Goal: Task Accomplishment & Management: Use online tool/utility

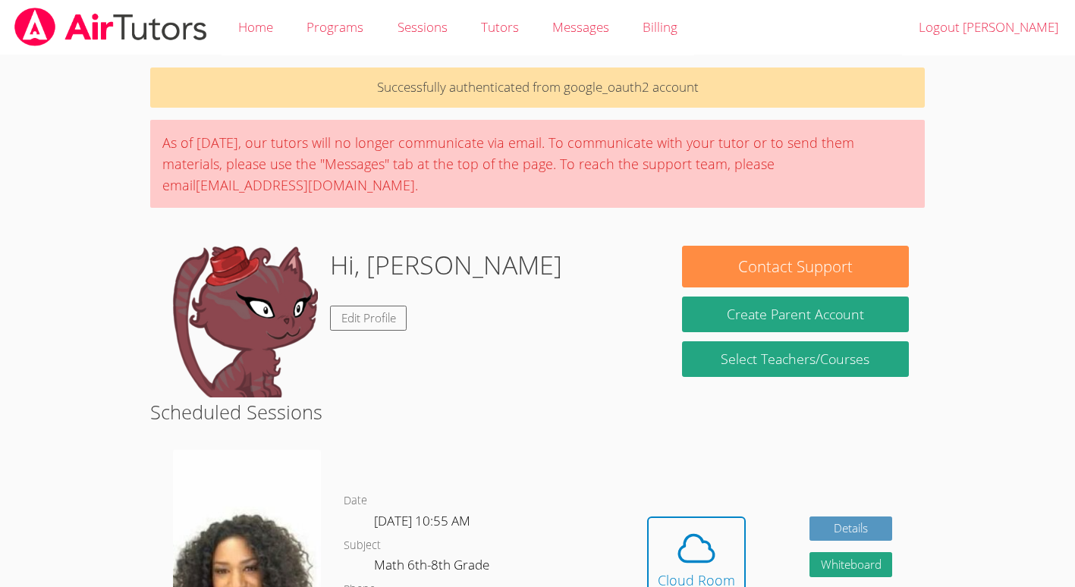
scroll to position [196, 0]
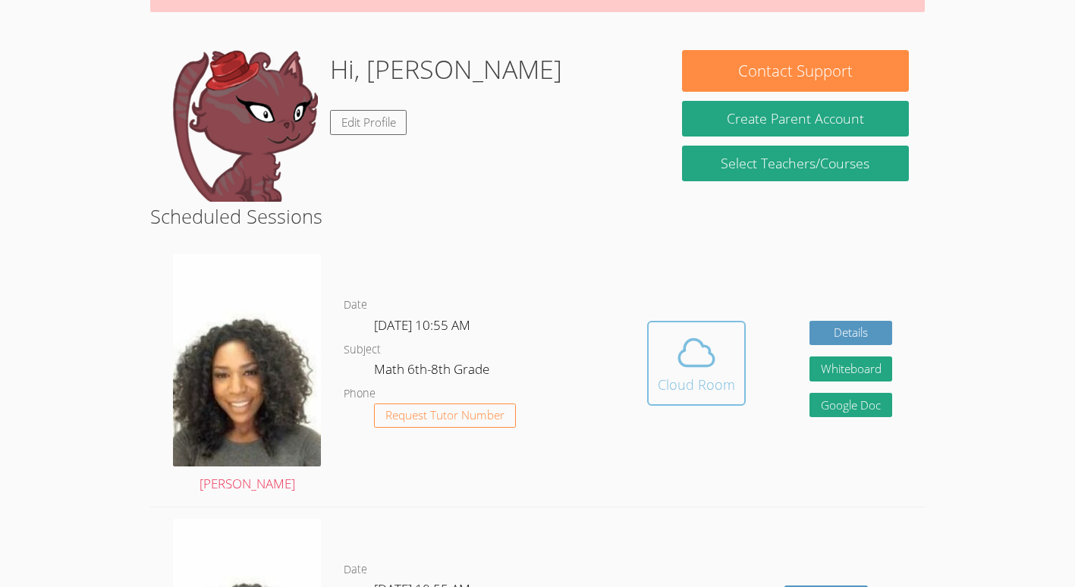
click at [685, 369] on icon at bounding box center [696, 352] width 42 height 42
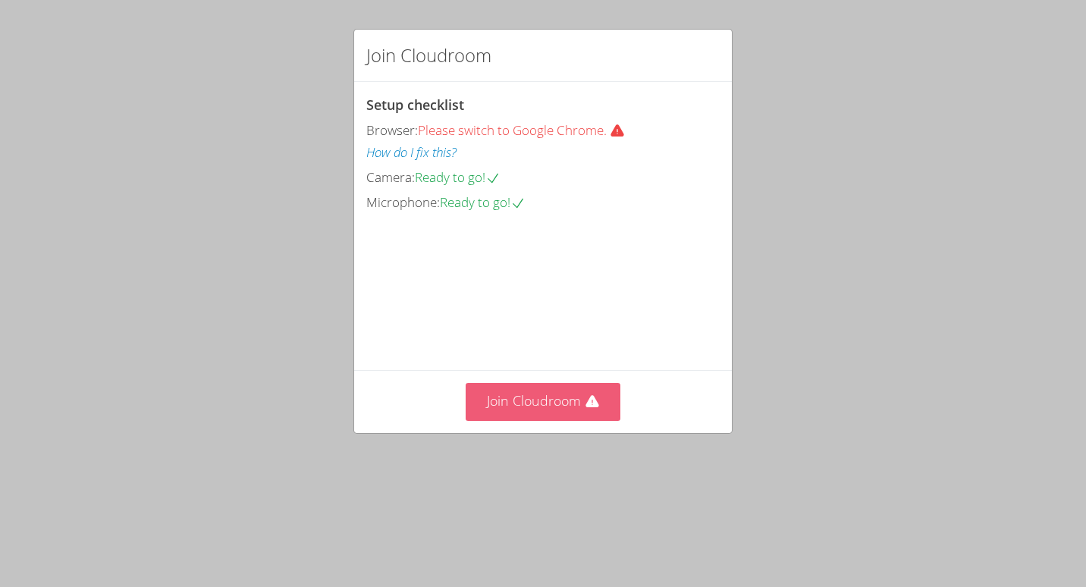
click at [551, 420] on button "Join Cloudroom" at bounding box center [543, 401] width 155 height 37
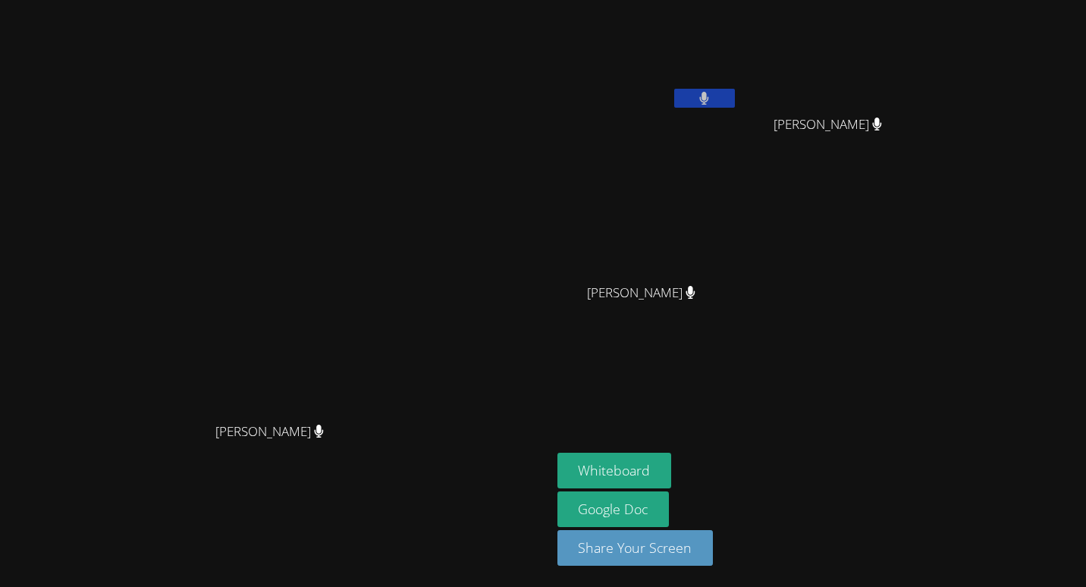
click at [746, 451] on aside "Rolanda Orange Max-Welson Mathieu Max-Welson Mathieu Madiana Keranord Madiana K…" at bounding box center [740, 293] width 379 height 587
click at [672, 463] on button "Whiteboard" at bounding box center [614, 471] width 115 height 36
click at [389, 303] on video at bounding box center [276, 262] width 228 height 303
click at [322, 405] on video at bounding box center [276, 262] width 228 height 303
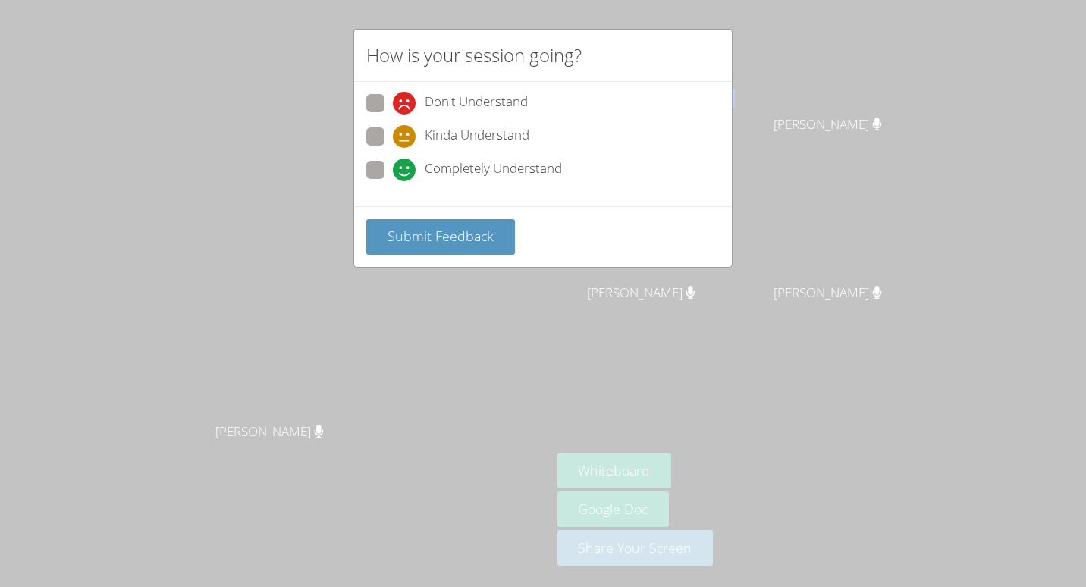
click at [529, 177] on span "Completely Understand" at bounding box center [493, 170] width 137 height 23
click at [406, 174] on input "Completely Understand" at bounding box center [399, 167] width 13 height 13
radio input "true"
click at [416, 236] on span "Submit Feedback" at bounding box center [441, 236] width 106 height 18
